Goal: Transaction & Acquisition: Download file/media

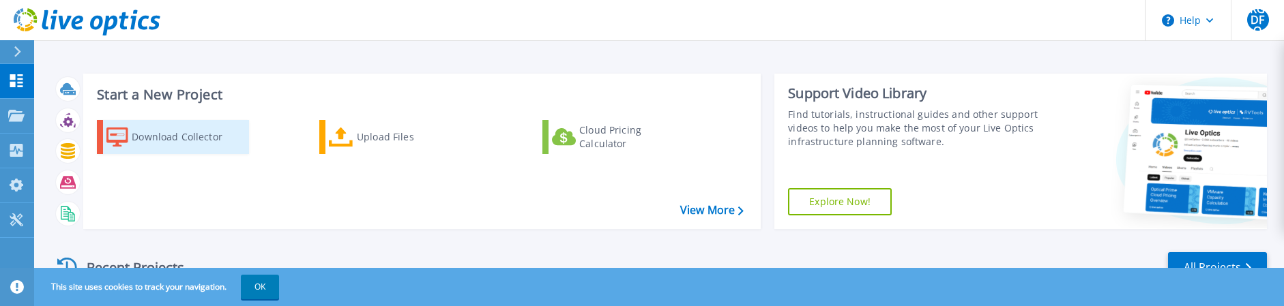
click at [165, 139] on div "Download Collector" at bounding box center [186, 136] width 109 height 27
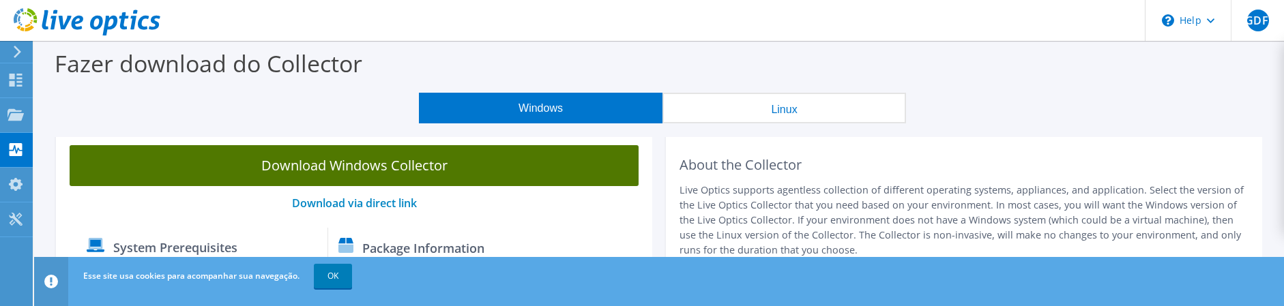
click at [381, 162] on link "Download Windows Collector" at bounding box center [354, 165] width 569 height 41
